Goal: Information Seeking & Learning: Understand process/instructions

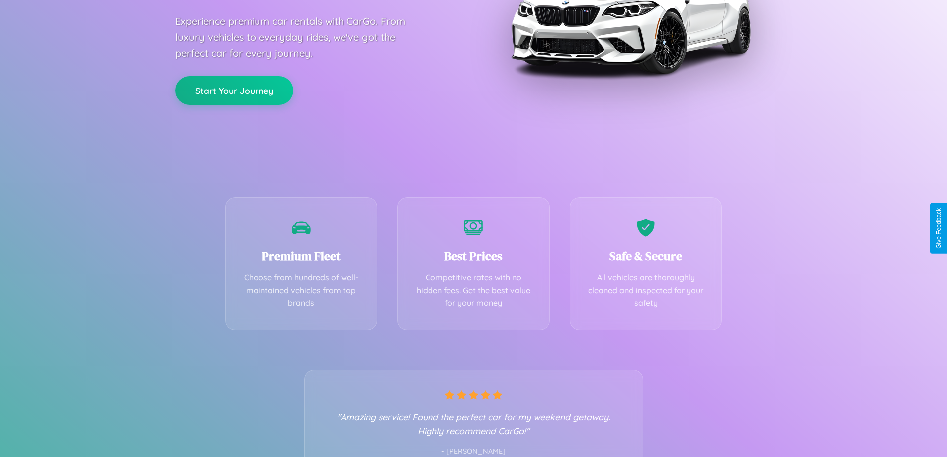
scroll to position [196, 0]
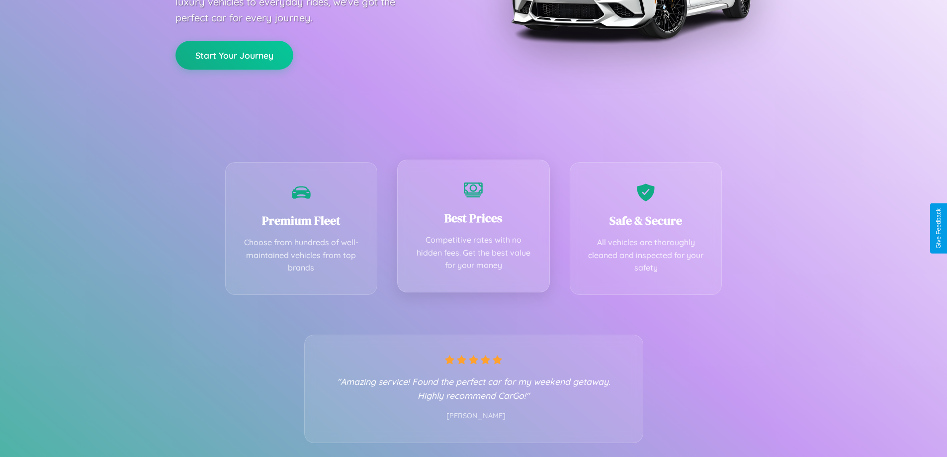
click at [473, 228] on div "Best Prices Competitive rates with no hidden fees. Get the best value for your …" at bounding box center [473, 225] width 153 height 133
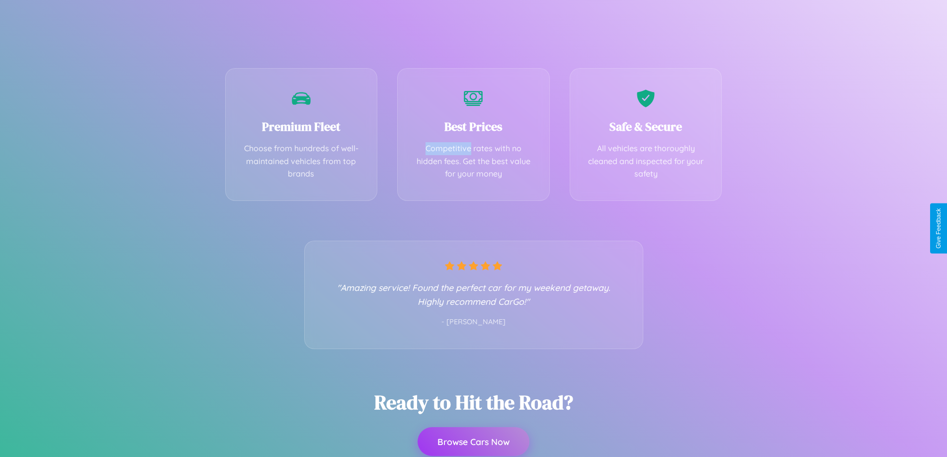
click at [473, 441] on button "Browse Cars Now" at bounding box center [473, 441] width 112 height 29
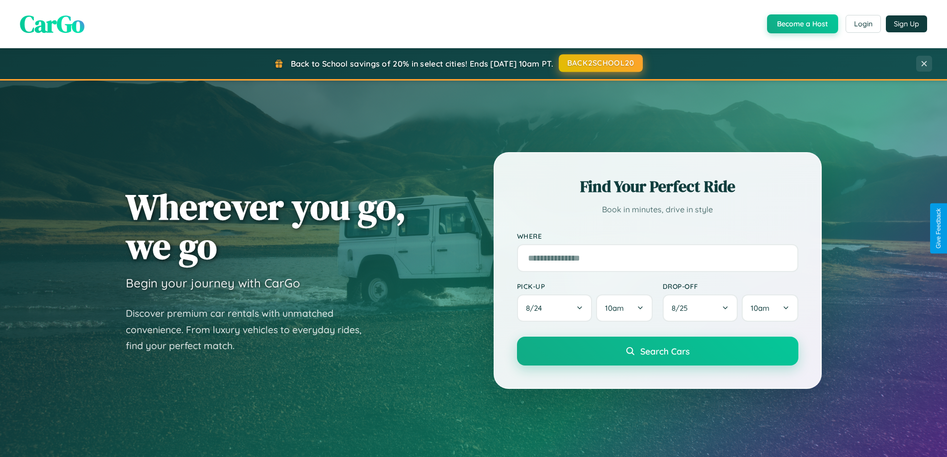
click at [600, 63] on button "BACK2SCHOOL20" at bounding box center [600, 63] width 84 height 18
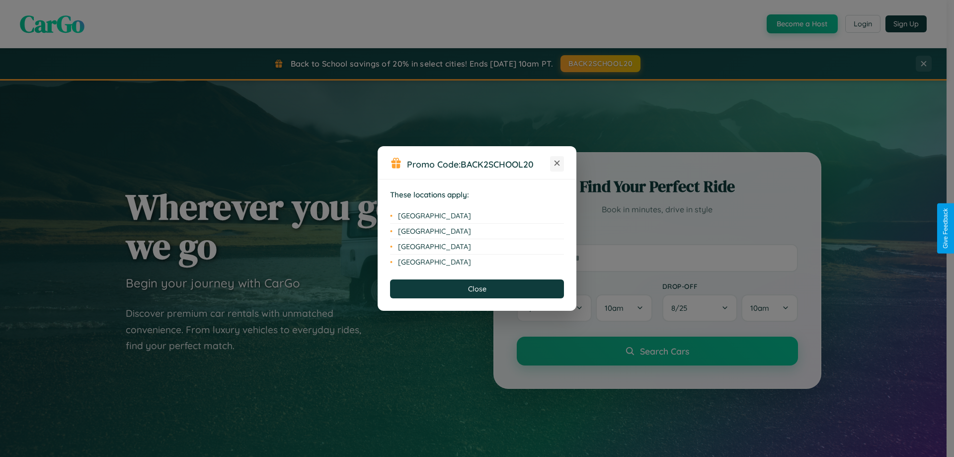
click at [557, 163] on icon at bounding box center [557, 162] width 5 height 5
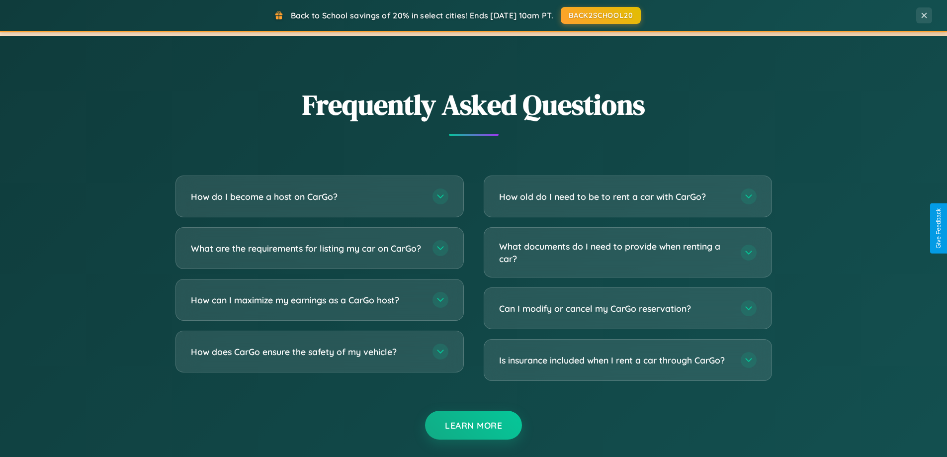
scroll to position [1912, 0]
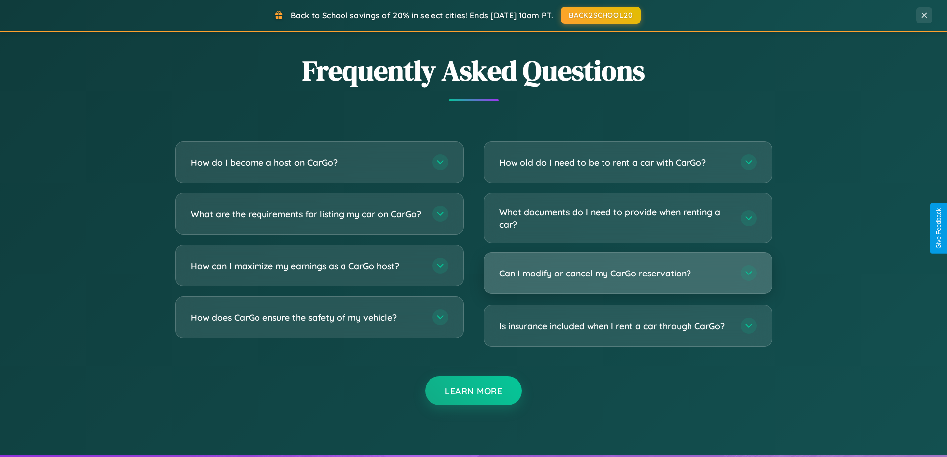
click at [627, 274] on h3 "Can I modify or cancel my CarGo reservation?" at bounding box center [615, 273] width 232 height 12
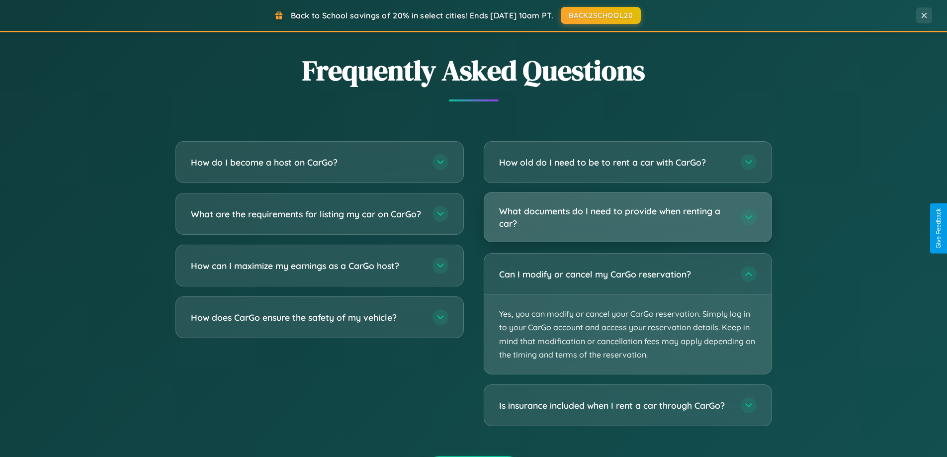
click at [627, 218] on h3 "What documents do I need to provide when renting a car?" at bounding box center [615, 217] width 232 height 24
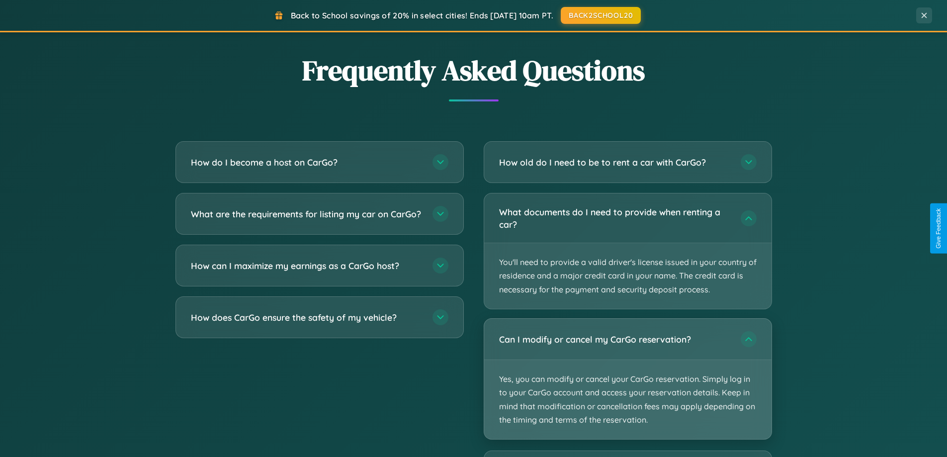
click at [627, 379] on p "Yes, you can modify or cancel your CarGo reservation. Simply log in to your Car…" at bounding box center [627, 399] width 287 height 79
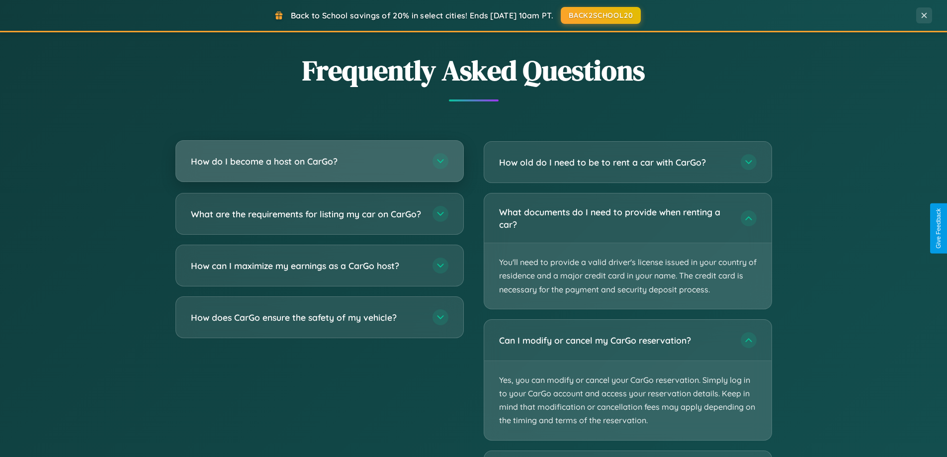
click at [319, 162] on h3 "How do I become a host on CarGo?" at bounding box center [307, 161] width 232 height 12
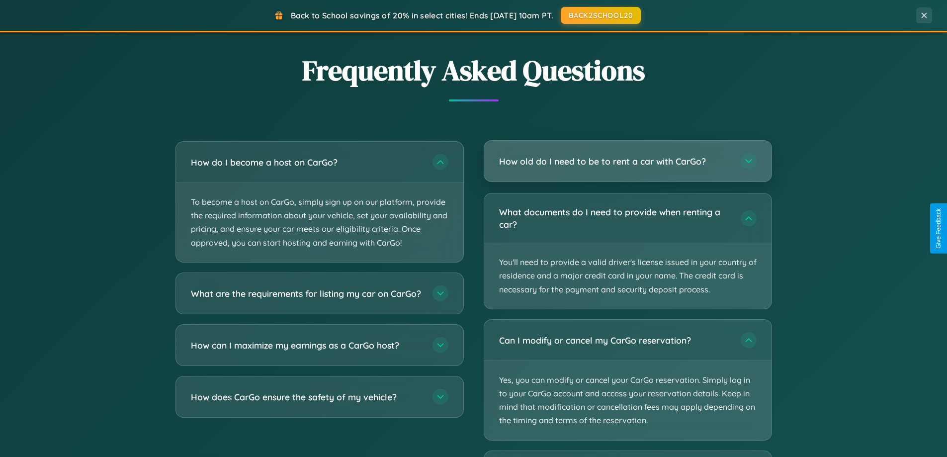
click at [627, 162] on h3 "How old do I need to be to rent a car with CarGo?" at bounding box center [615, 161] width 232 height 12
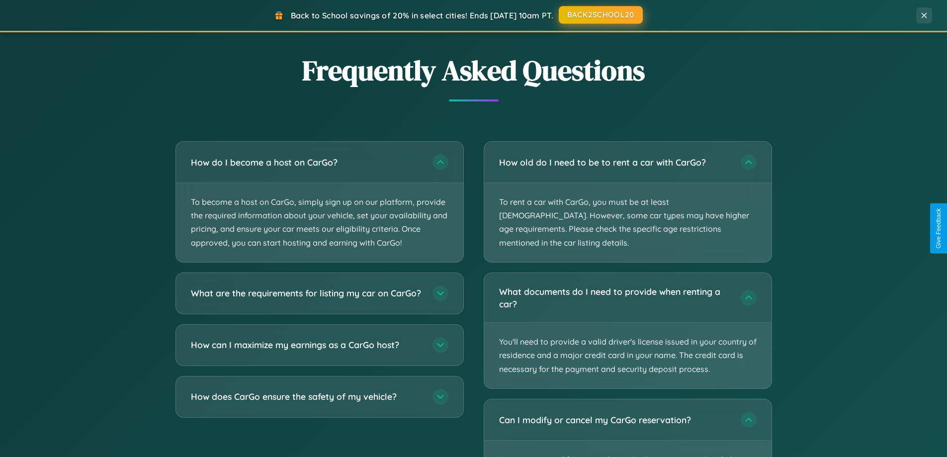
click at [600, 15] on button "BACK2SCHOOL20" at bounding box center [600, 15] width 84 height 18
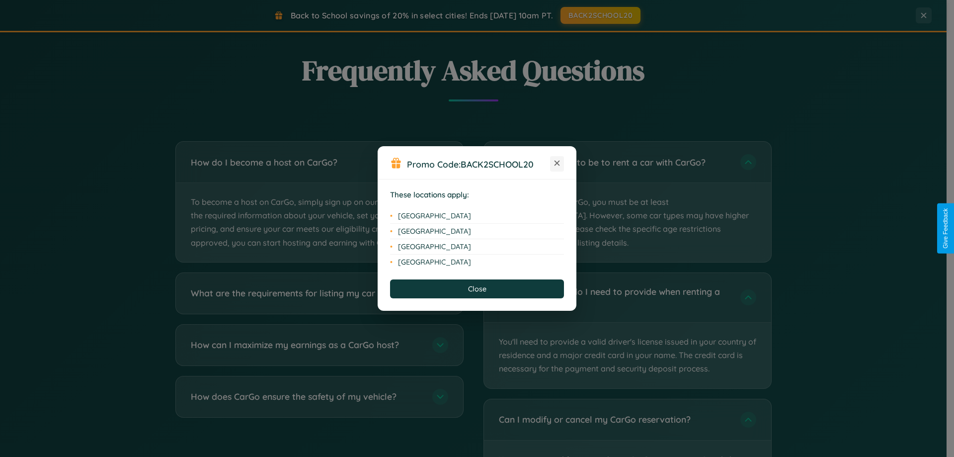
click at [557, 163] on icon at bounding box center [557, 162] width 5 height 5
